Goal: Information Seeking & Learning: Understand process/instructions

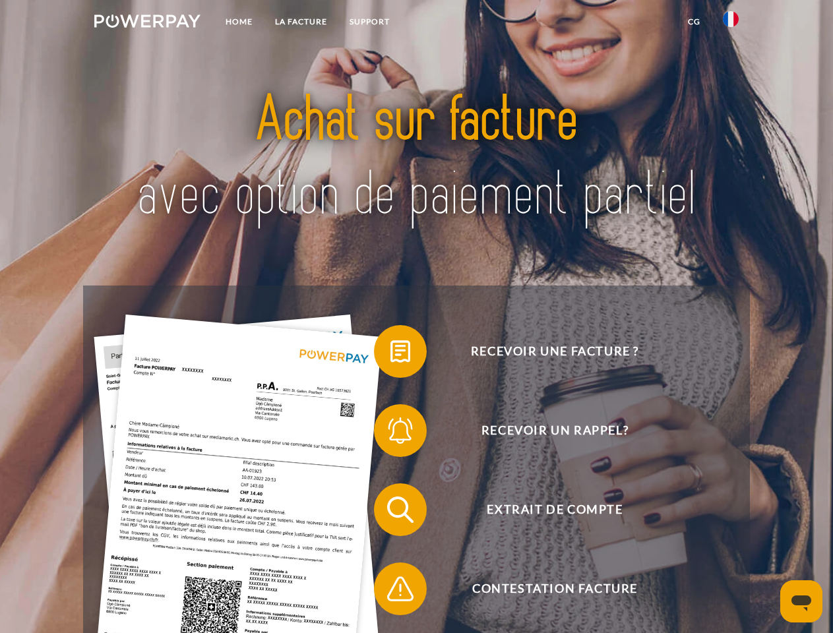
click at [147, 23] on img at bounding box center [147, 21] width 106 height 13
click at [731, 23] on img at bounding box center [731, 19] width 16 height 16
click at [694, 22] on link "CG" at bounding box center [694, 22] width 35 height 24
click at [390, 354] on span at bounding box center [381, 352] width 66 height 66
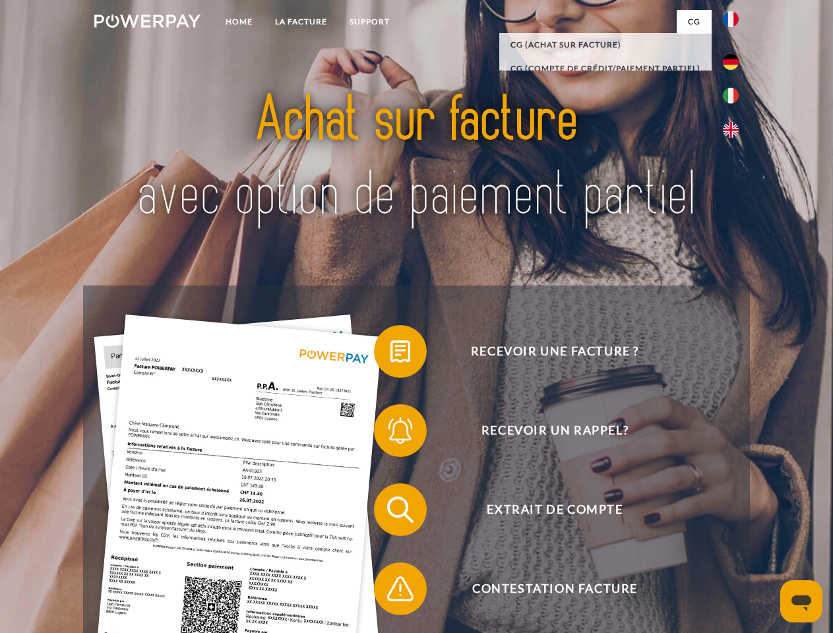
click at [390, 433] on span at bounding box center [381, 431] width 66 height 66
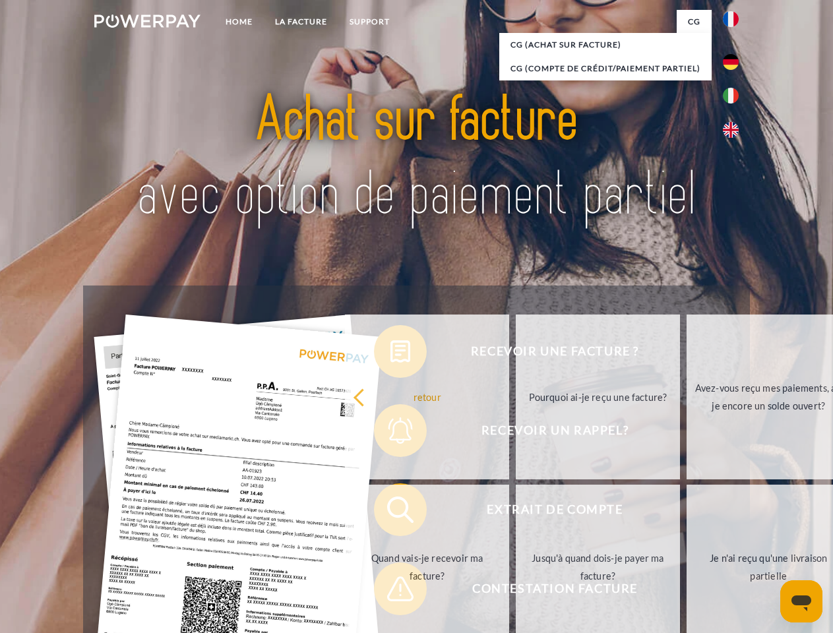
click at [516, 512] on link "Jusqu'à quand dois-je payer ma facture?" at bounding box center [598, 567] width 164 height 165
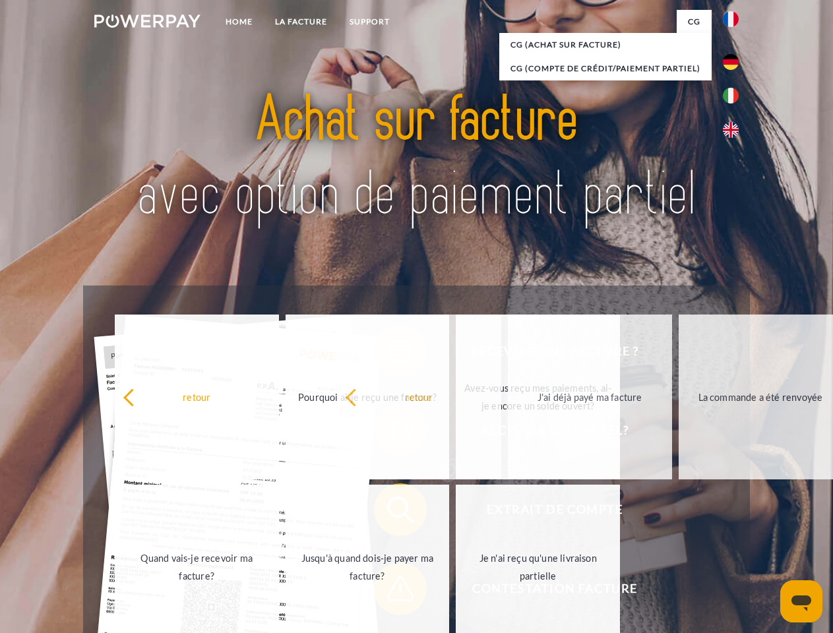
click at [390, 592] on span at bounding box center [381, 589] width 66 height 66
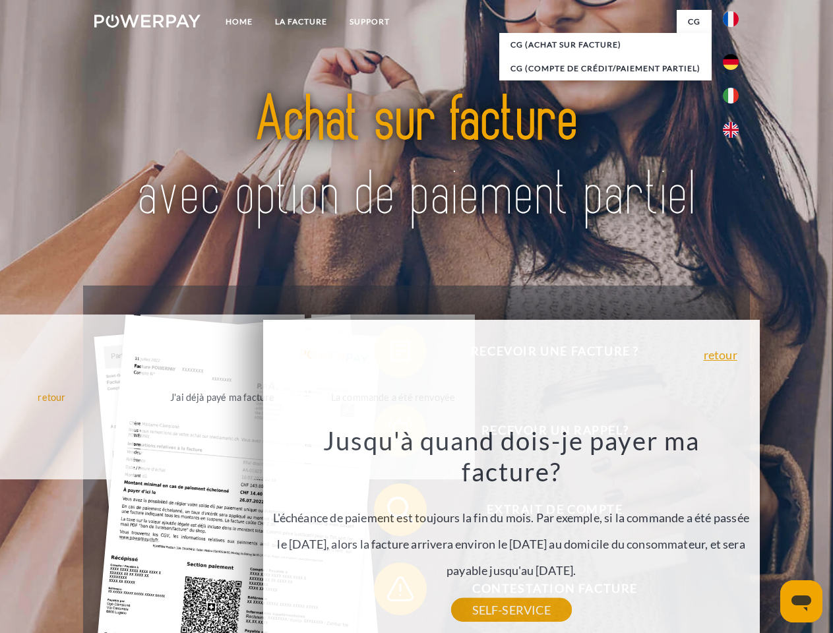
click at [801, 601] on icon "Ouvrir la fenêtre de messagerie" at bounding box center [801, 604] width 20 height 16
